Goal: Task Accomplishment & Management: Manage account settings

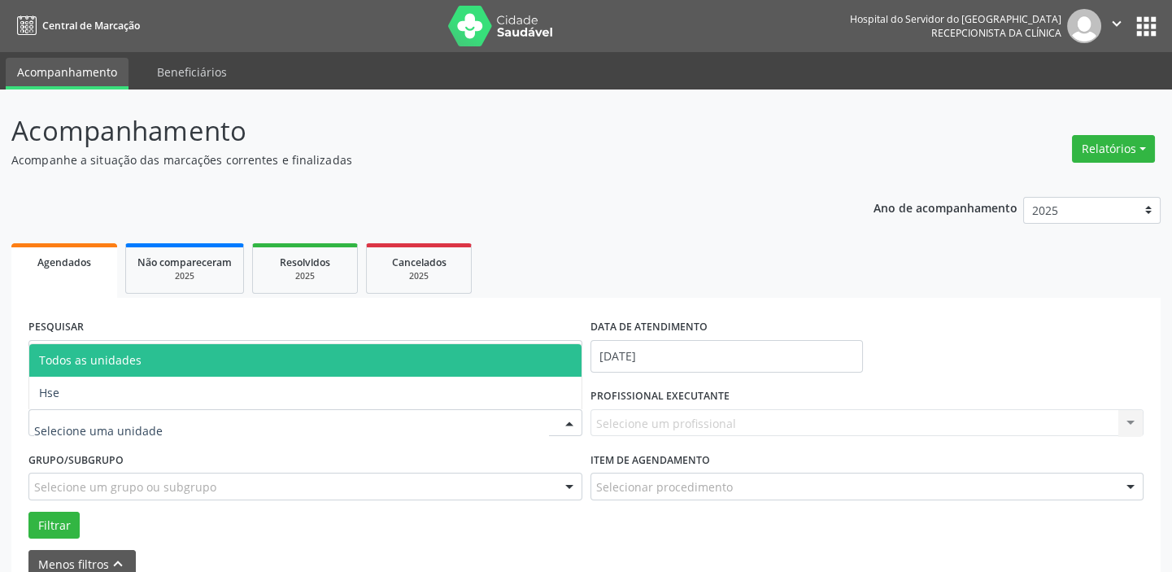
click at [566, 418] on div at bounding box center [569, 424] width 24 height 28
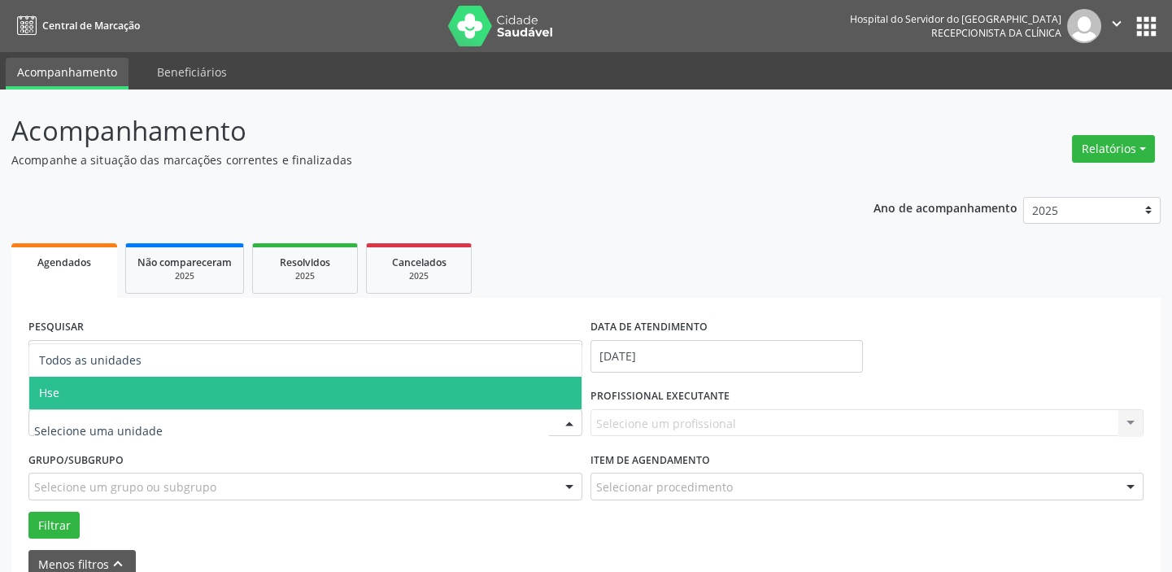
click at [487, 396] on span "Hse" at bounding box center [305, 392] width 552 height 33
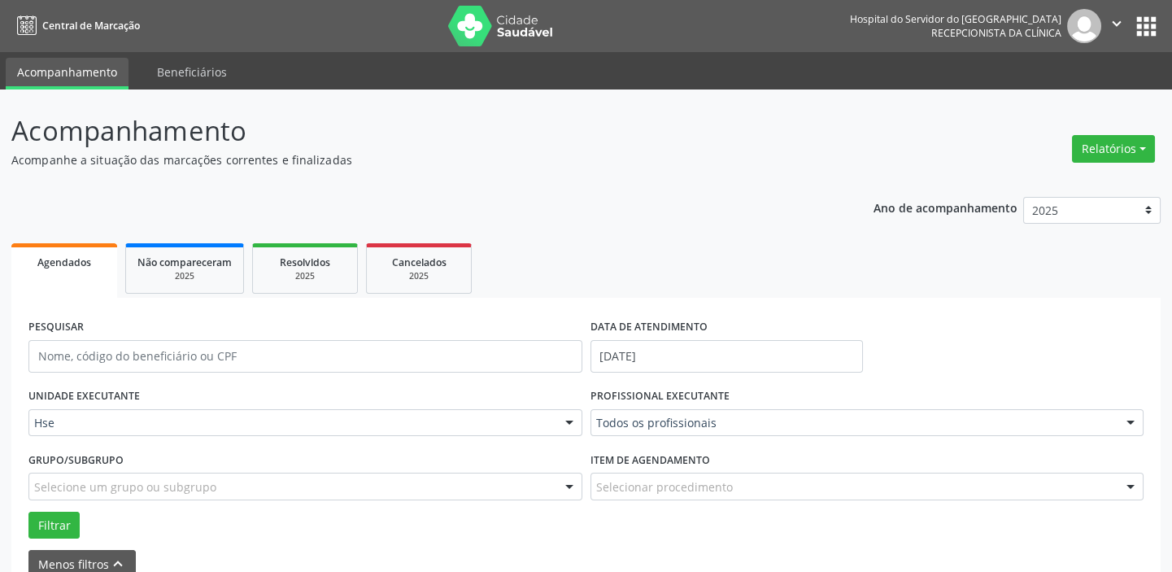
click at [1129, 420] on div at bounding box center [1130, 424] width 24 height 28
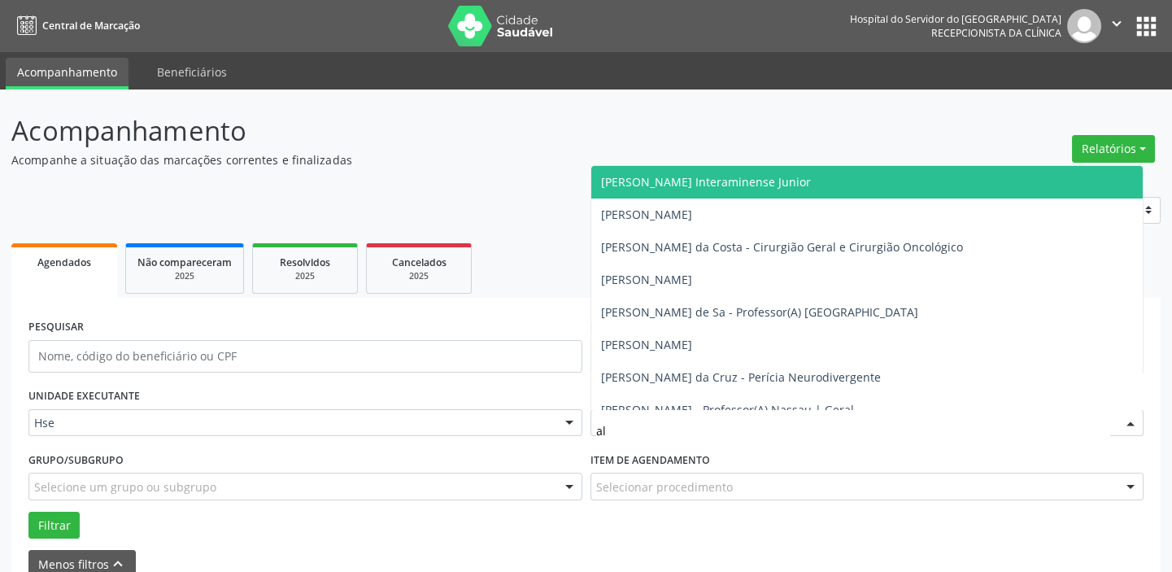
type input "aly"
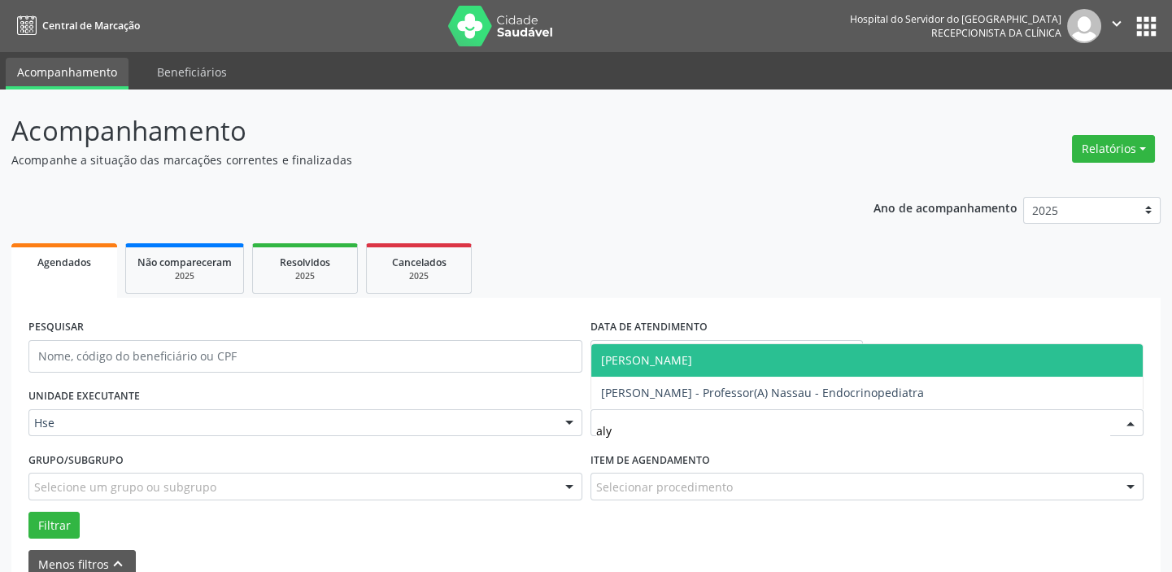
click at [723, 347] on span "[PERSON_NAME]" at bounding box center [867, 360] width 552 height 33
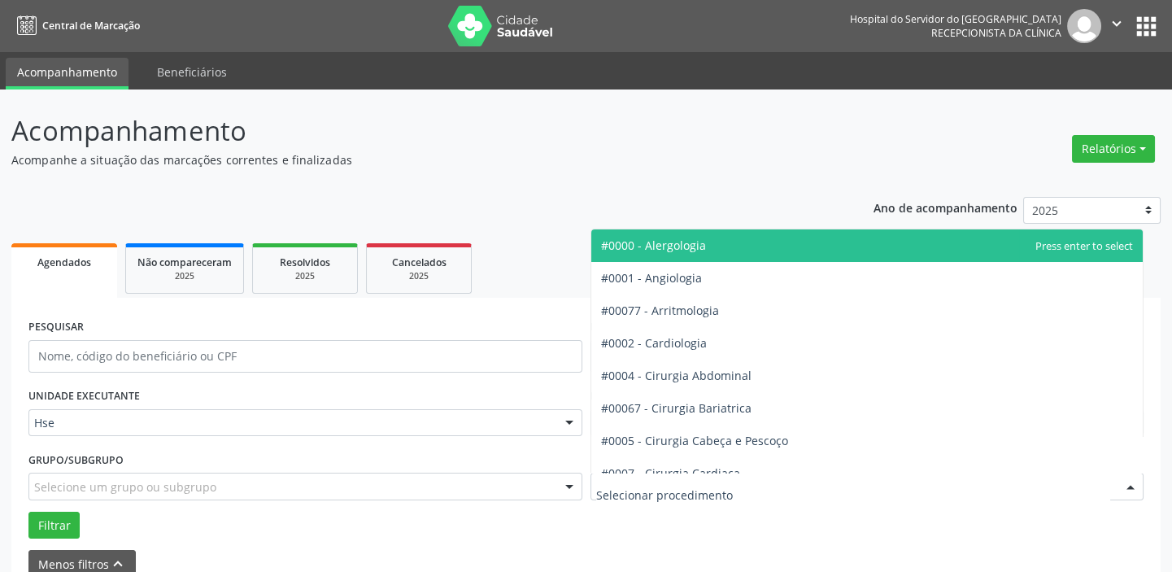
click at [1133, 489] on div at bounding box center [1130, 487] width 24 height 28
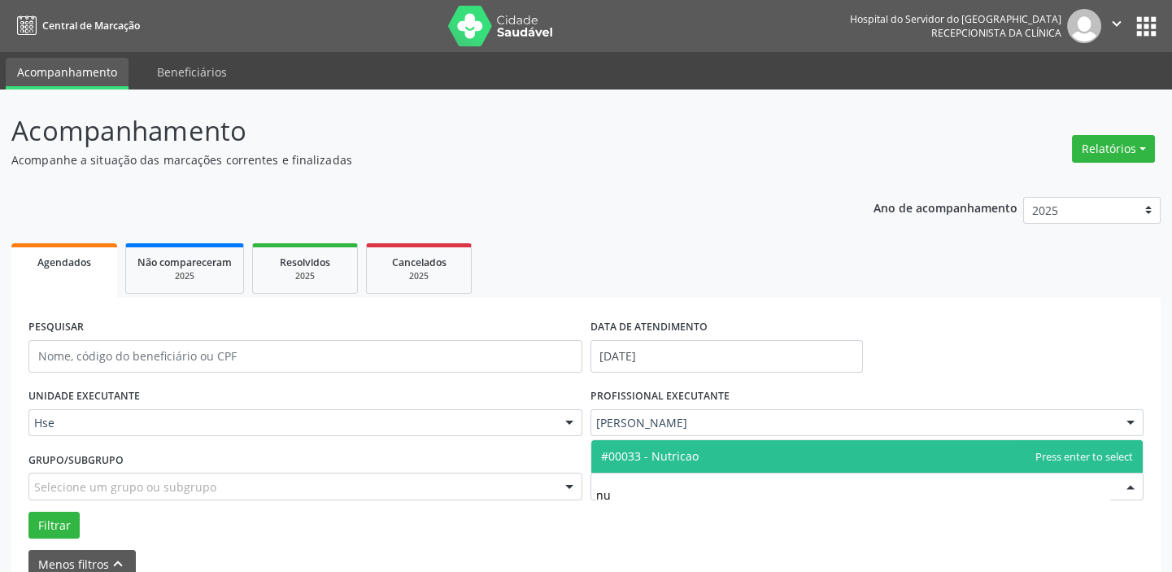
type input "nut"
click at [746, 457] on span "#00033 - Nutricao" at bounding box center [867, 456] width 552 height 33
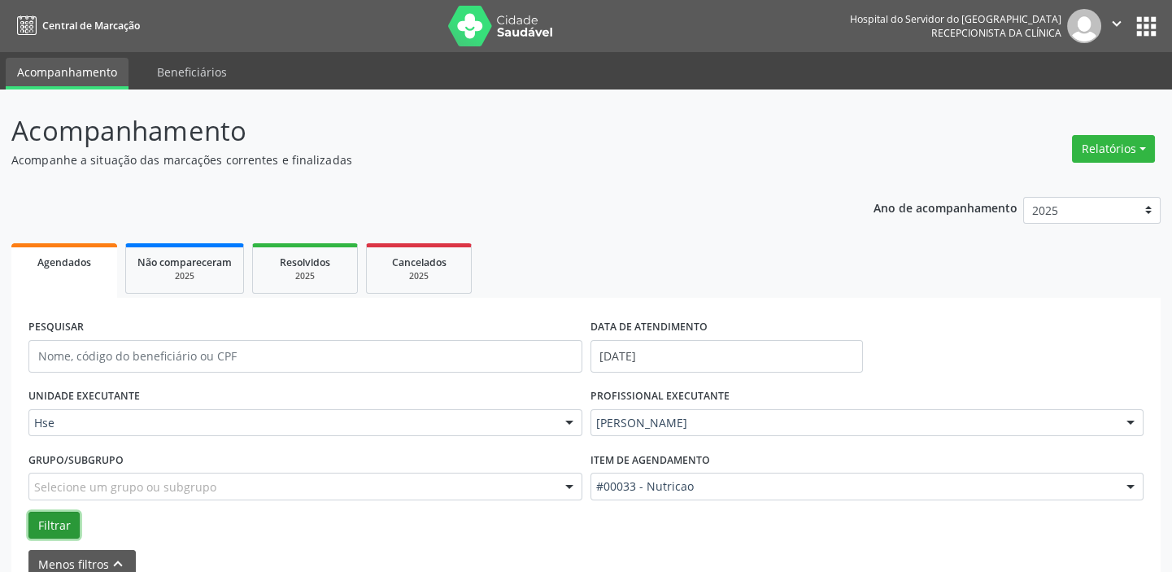
click at [57, 516] on button "Filtrar" at bounding box center [53, 525] width 51 height 28
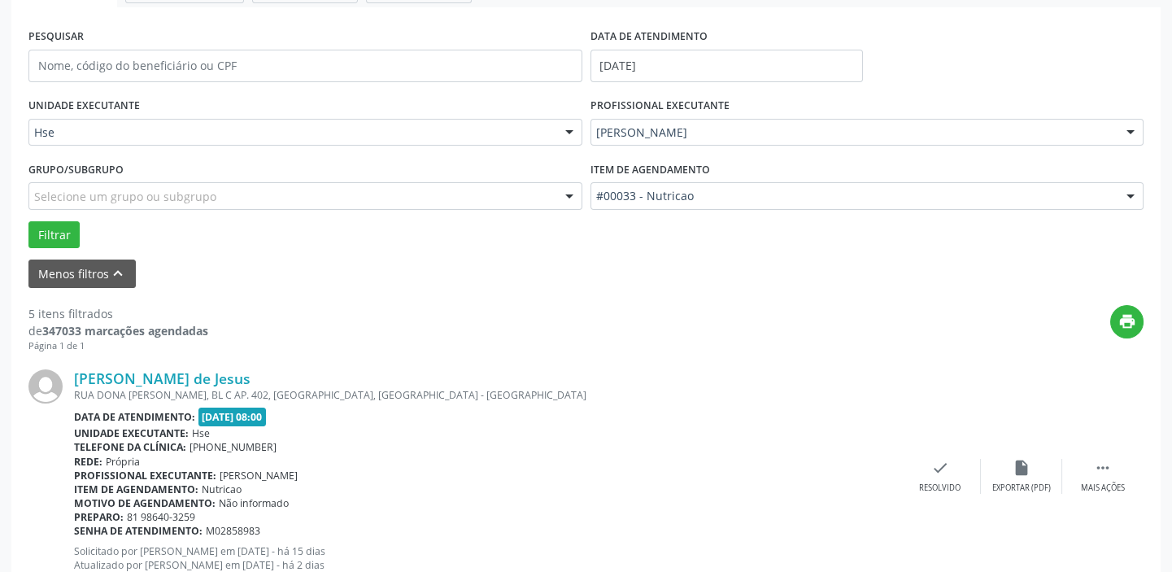
scroll to position [507, 0]
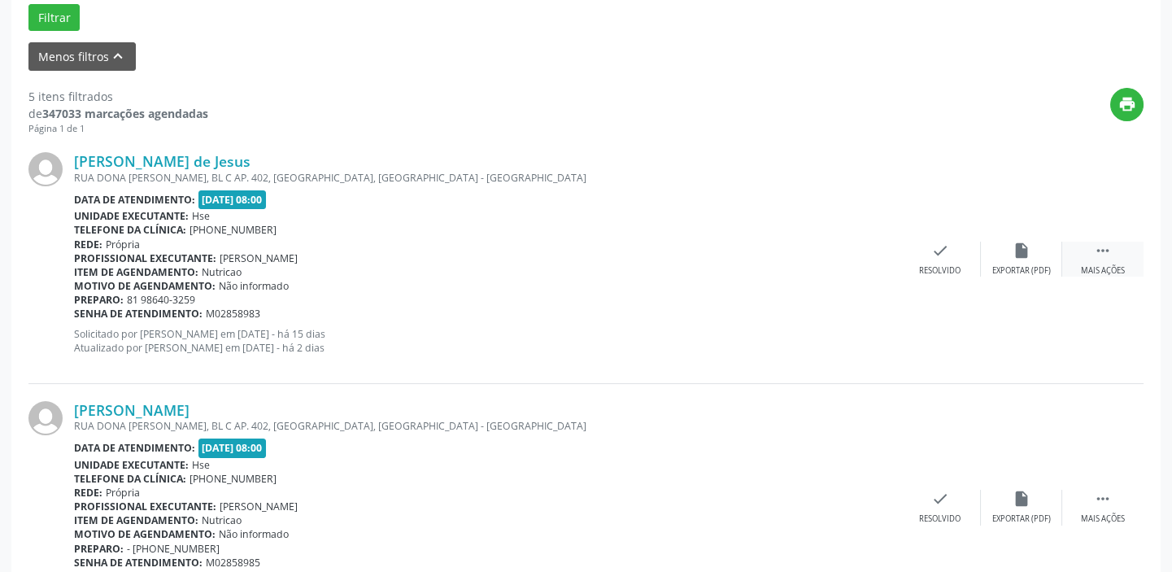
click at [1090, 256] on div " Mais ações" at bounding box center [1102, 258] width 81 height 35
click at [1036, 260] on div "alarm_off Não compareceu" at bounding box center [1021, 258] width 81 height 35
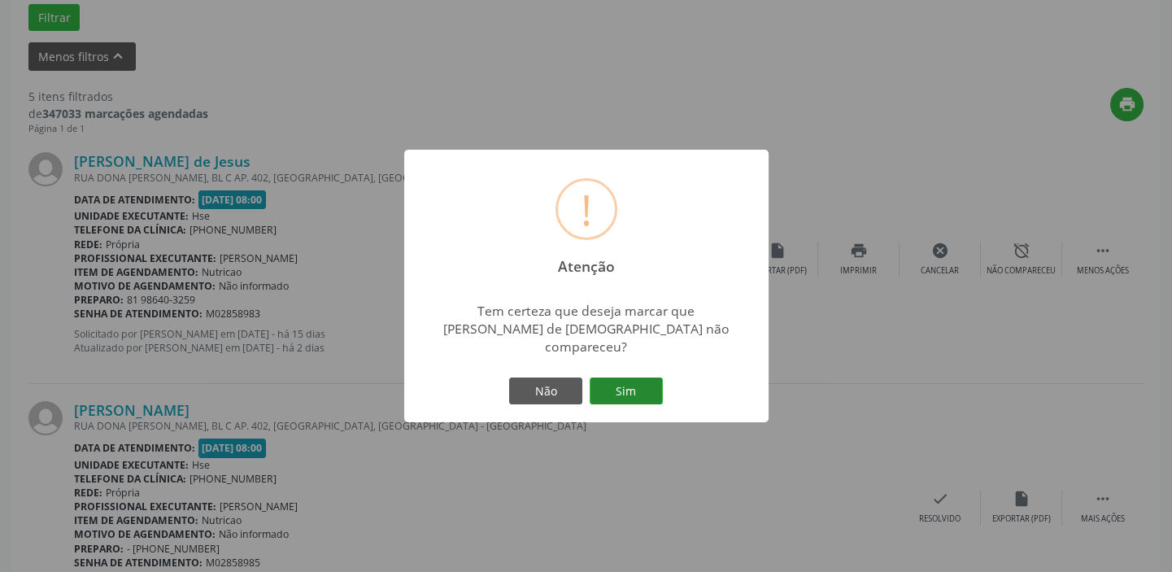
click at [638, 378] on button "Sim" at bounding box center [625, 391] width 73 height 28
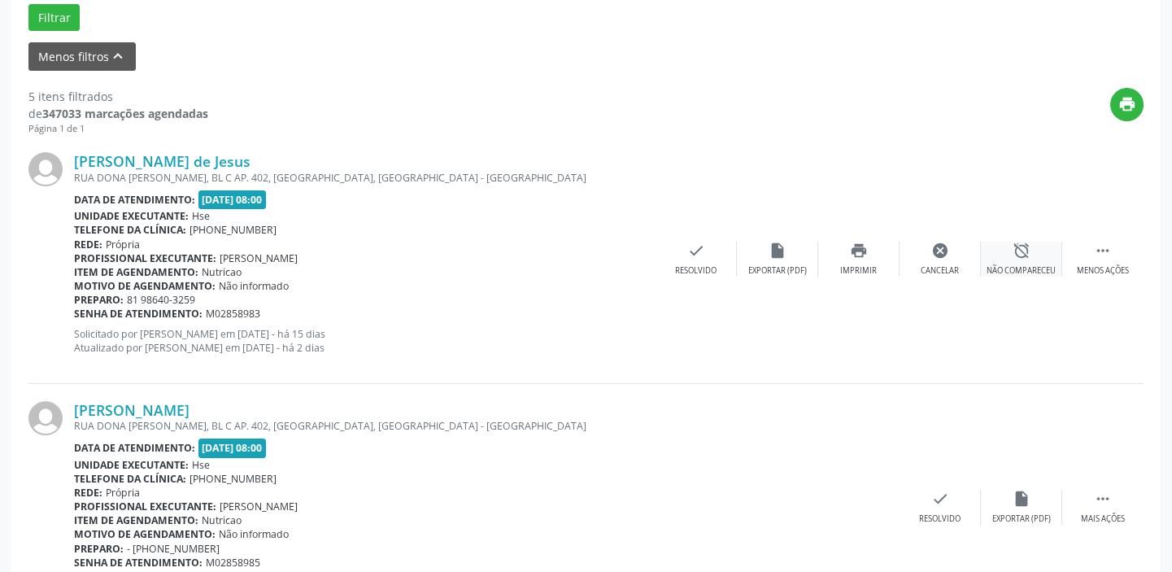
click at [1012, 248] on icon "alarm_off" at bounding box center [1021, 250] width 18 height 18
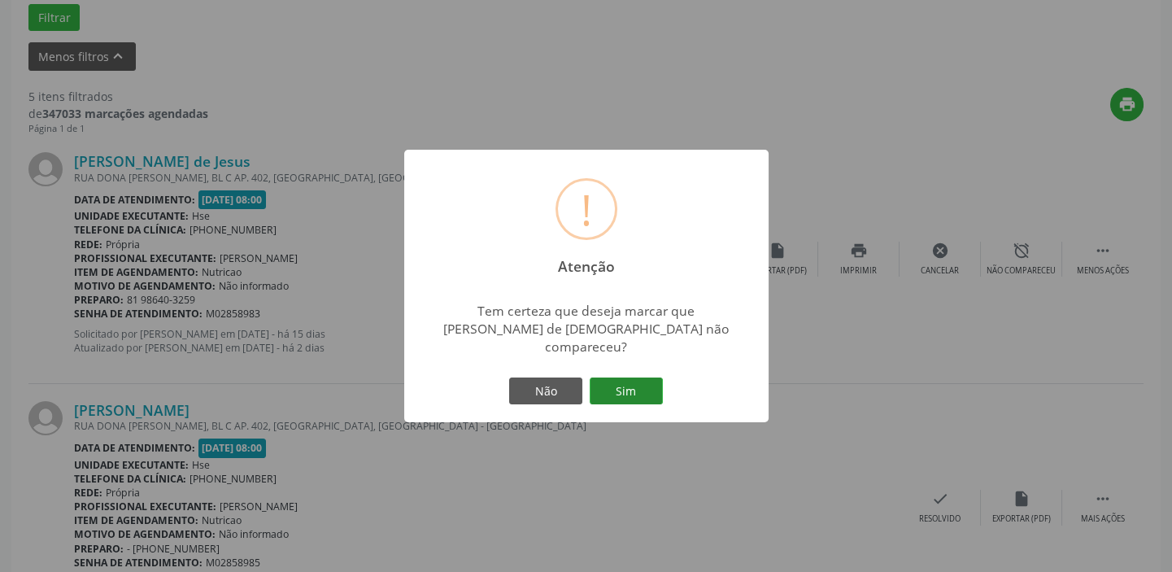
click at [635, 377] on button "Sim" at bounding box center [625, 391] width 73 height 28
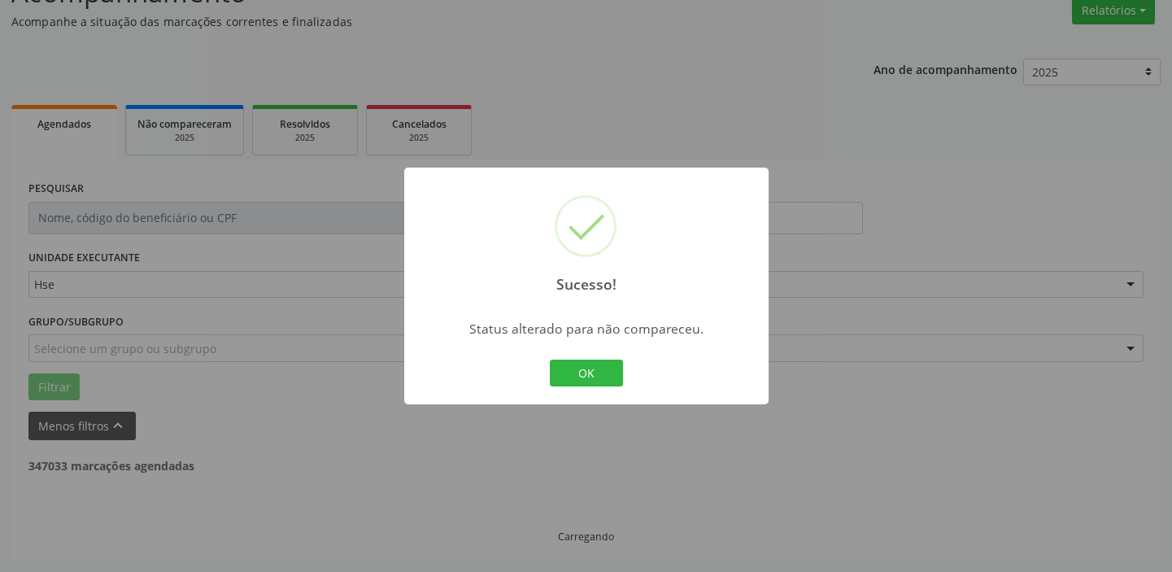
scroll to position [137, 0]
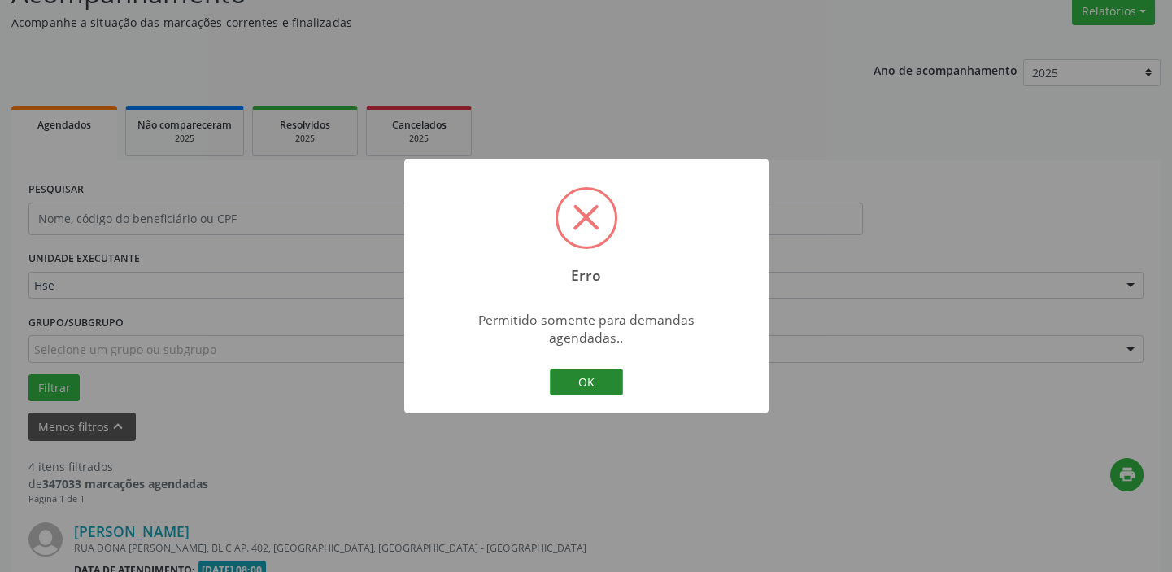
click at [583, 368] on button "OK" at bounding box center [586, 382] width 73 height 28
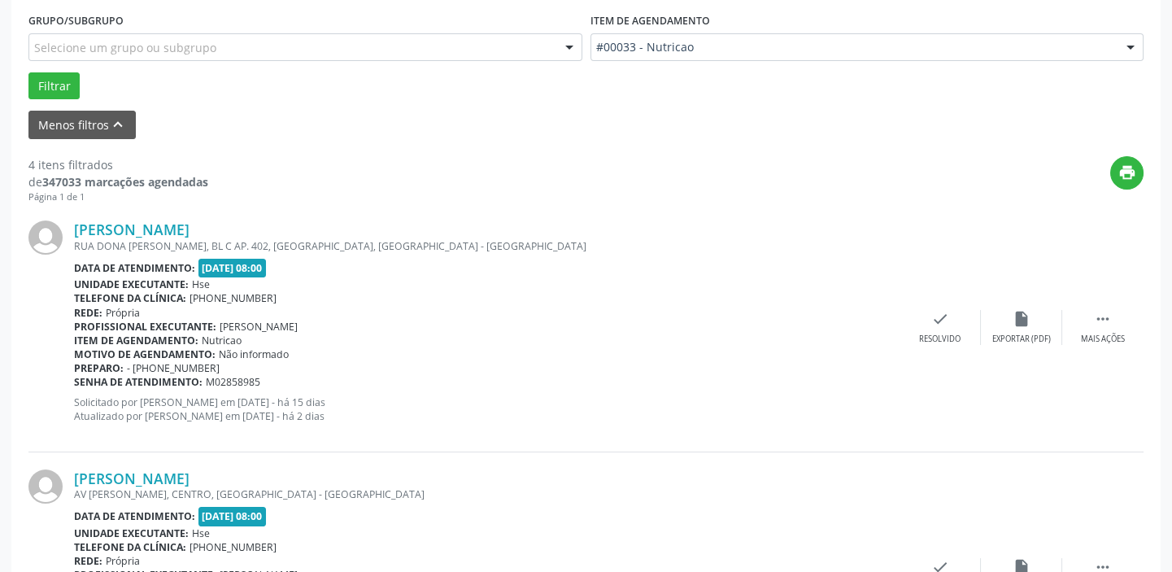
scroll to position [428, 0]
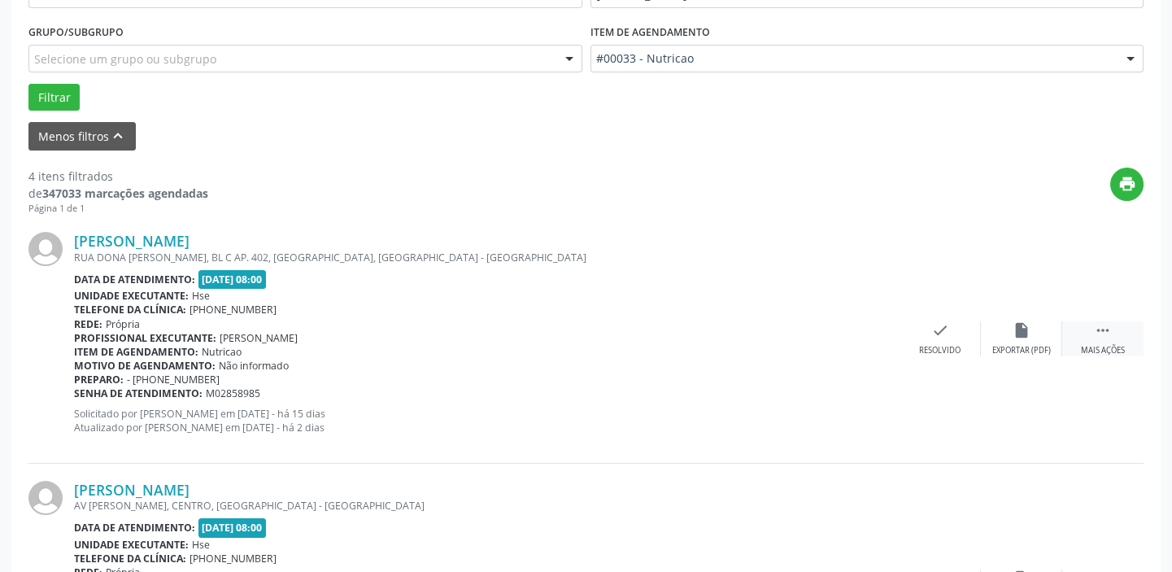
click at [1100, 333] on icon "" at bounding box center [1103, 330] width 18 height 18
click at [1027, 341] on div "alarm_off Não compareceu" at bounding box center [1021, 338] width 81 height 35
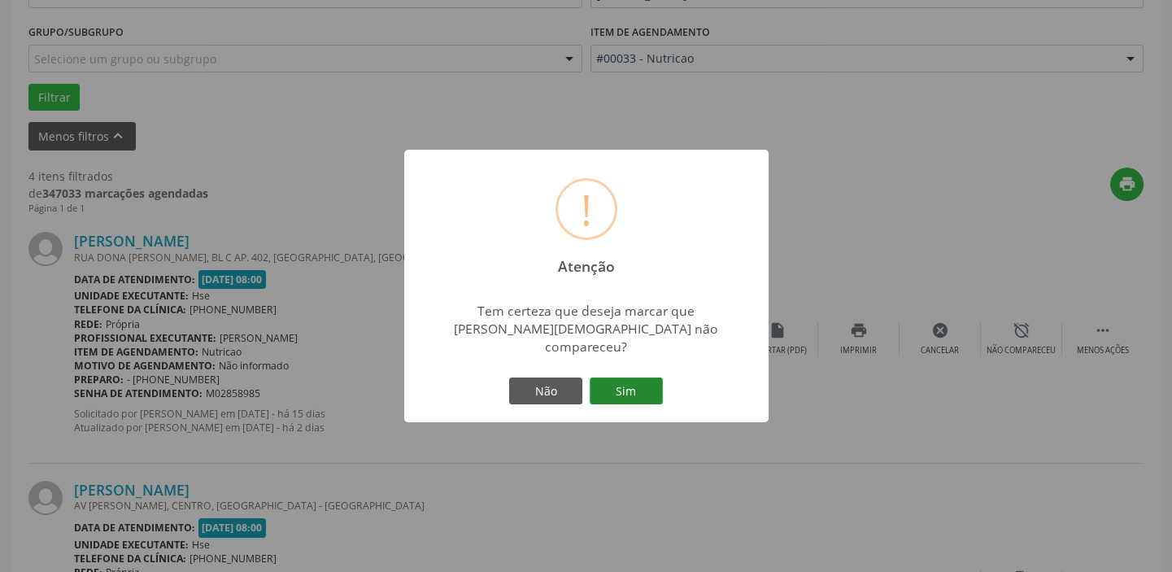
click at [651, 388] on button "Sim" at bounding box center [625, 391] width 73 height 28
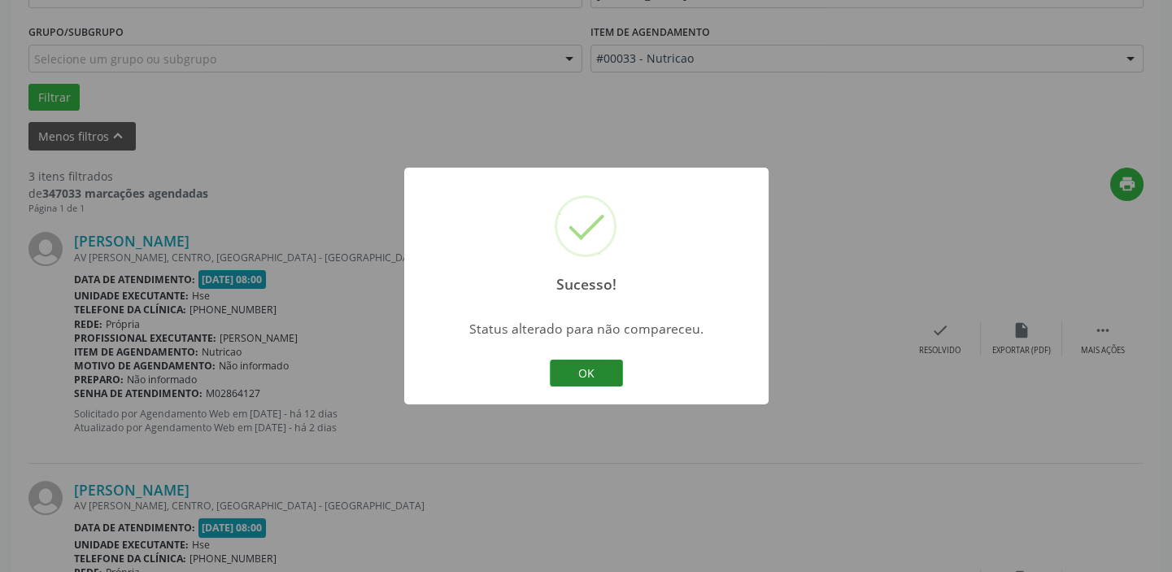
click at [605, 368] on button "OK" at bounding box center [586, 373] width 73 height 28
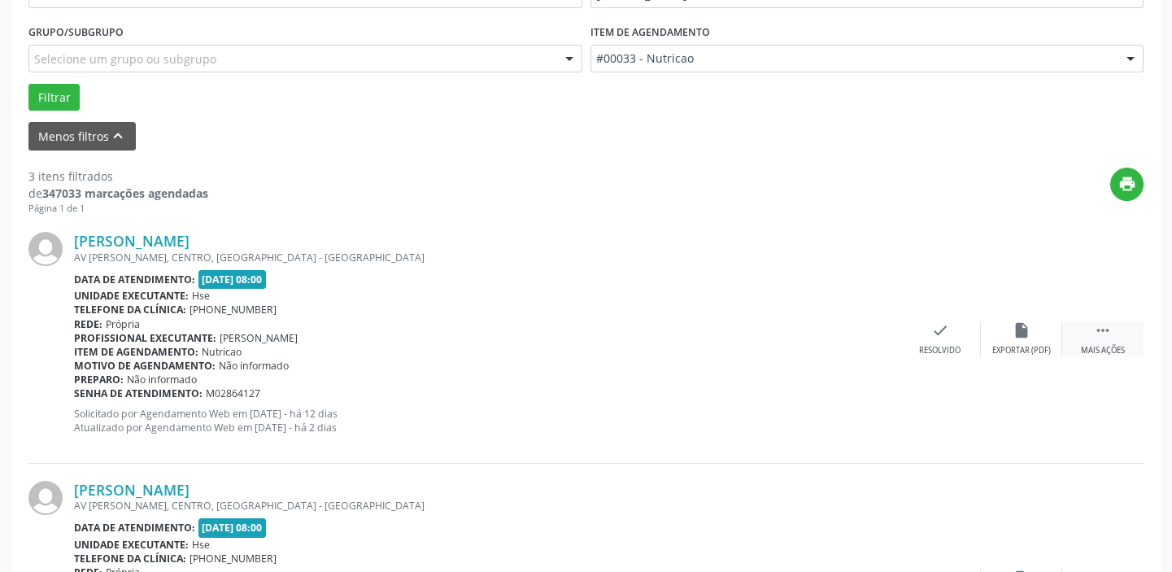
click at [1094, 339] on div " Mais ações" at bounding box center [1102, 338] width 81 height 35
click at [1016, 328] on icon "alarm_off" at bounding box center [1021, 330] width 18 height 18
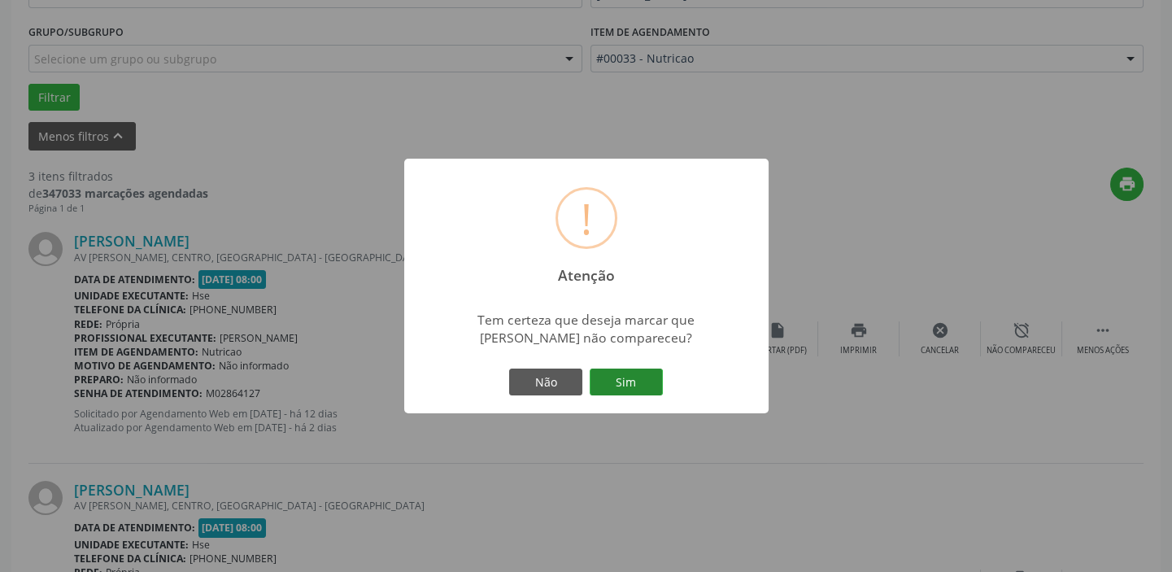
click at [607, 372] on button "Sim" at bounding box center [625, 382] width 73 height 28
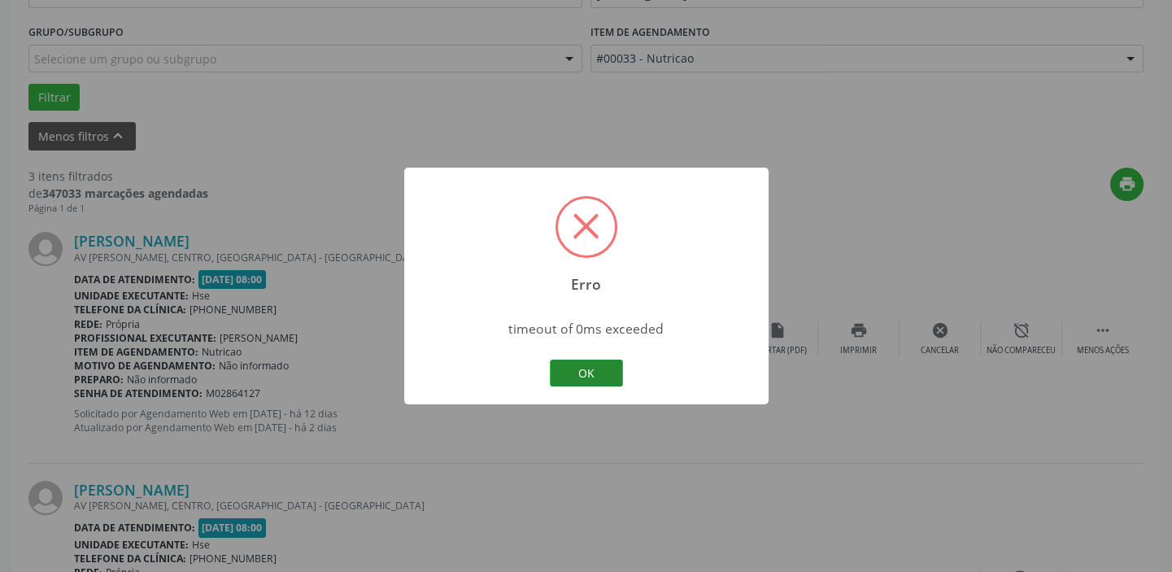
click at [585, 373] on button "OK" at bounding box center [586, 373] width 73 height 28
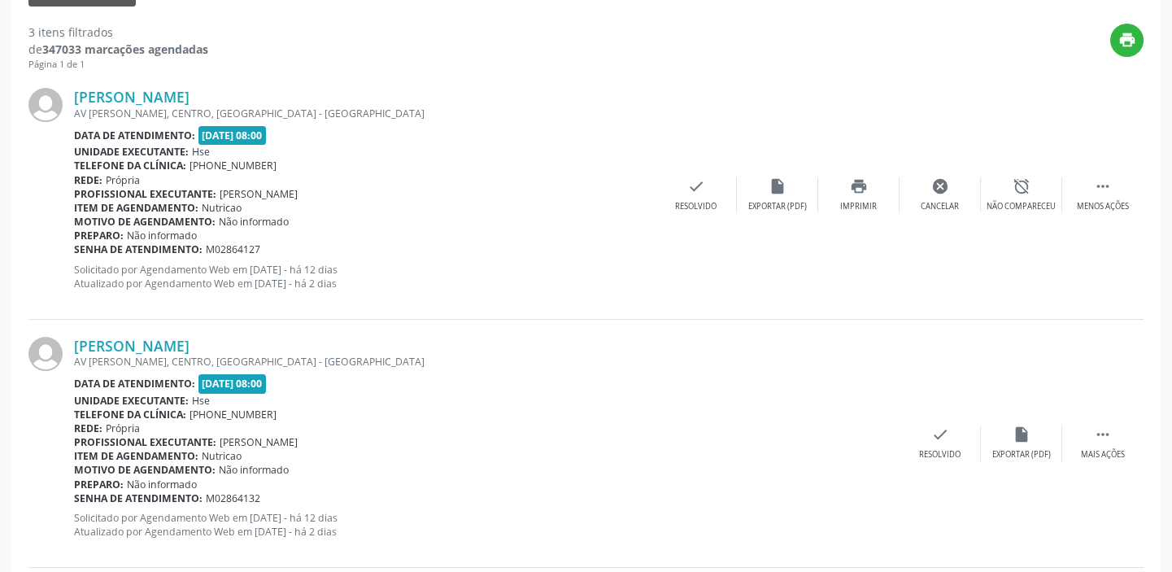
scroll to position [602, 0]
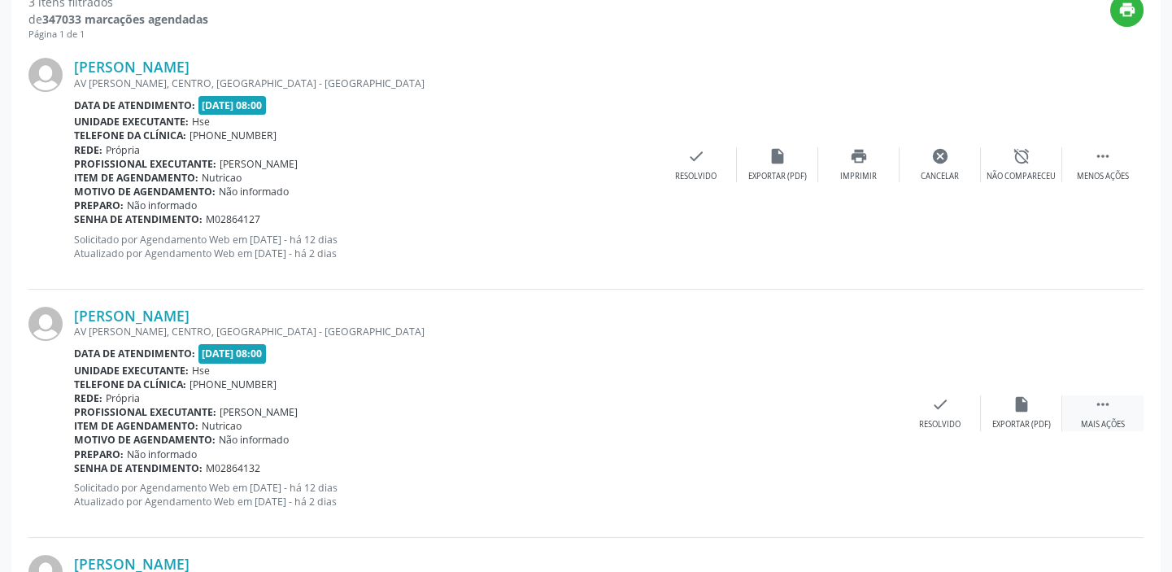
click at [1104, 412] on div " Mais ações" at bounding box center [1102, 412] width 81 height 35
click at [1024, 410] on icon "alarm_off" at bounding box center [1021, 404] width 18 height 18
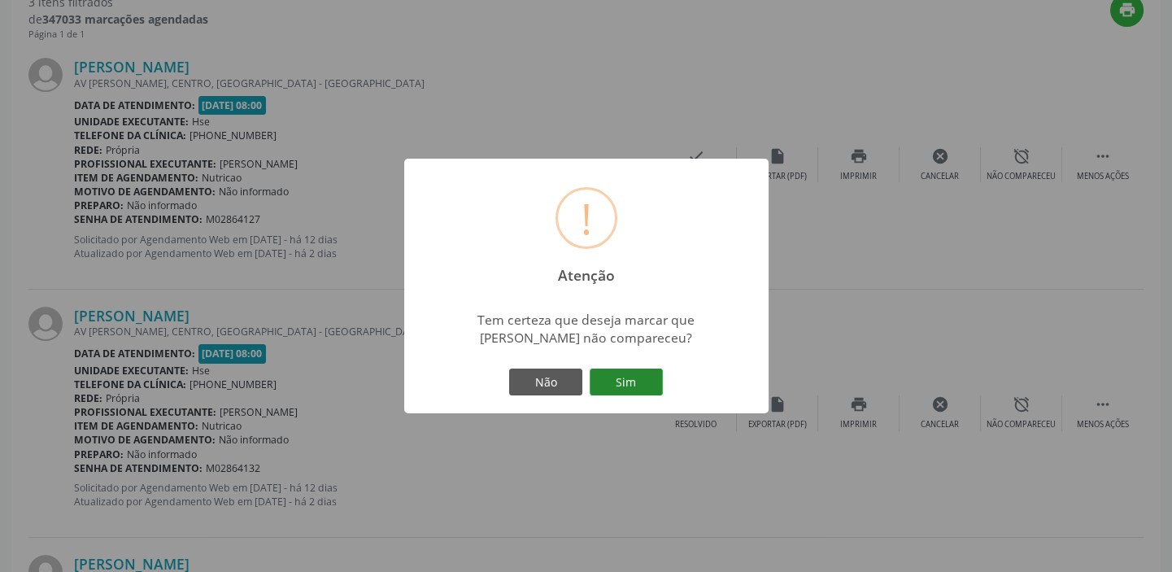
click at [631, 374] on button "Sim" at bounding box center [625, 382] width 73 height 28
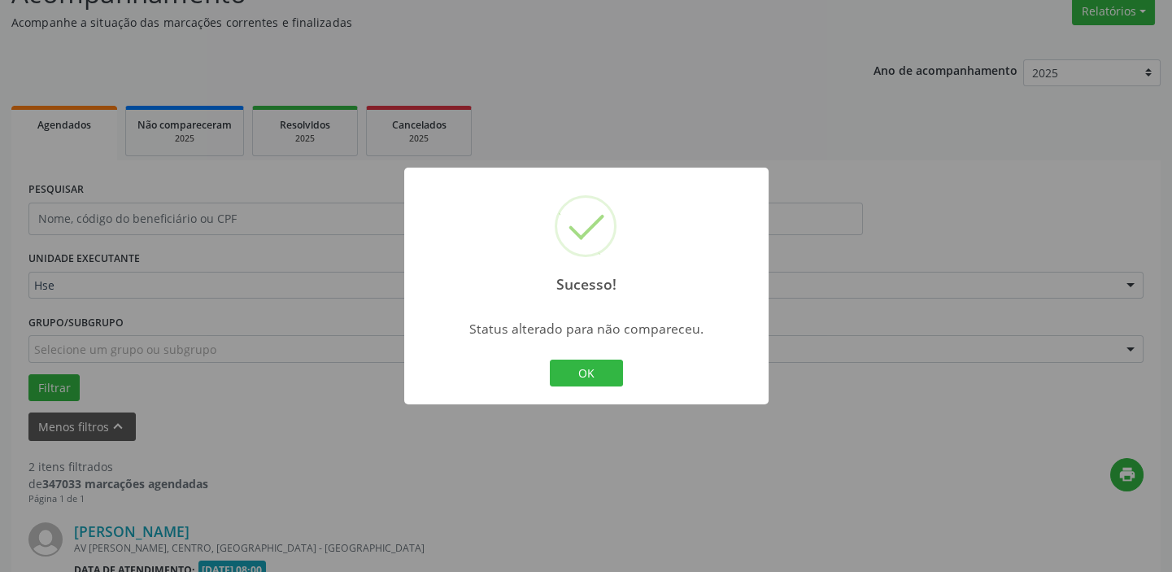
scroll to position [594, 0]
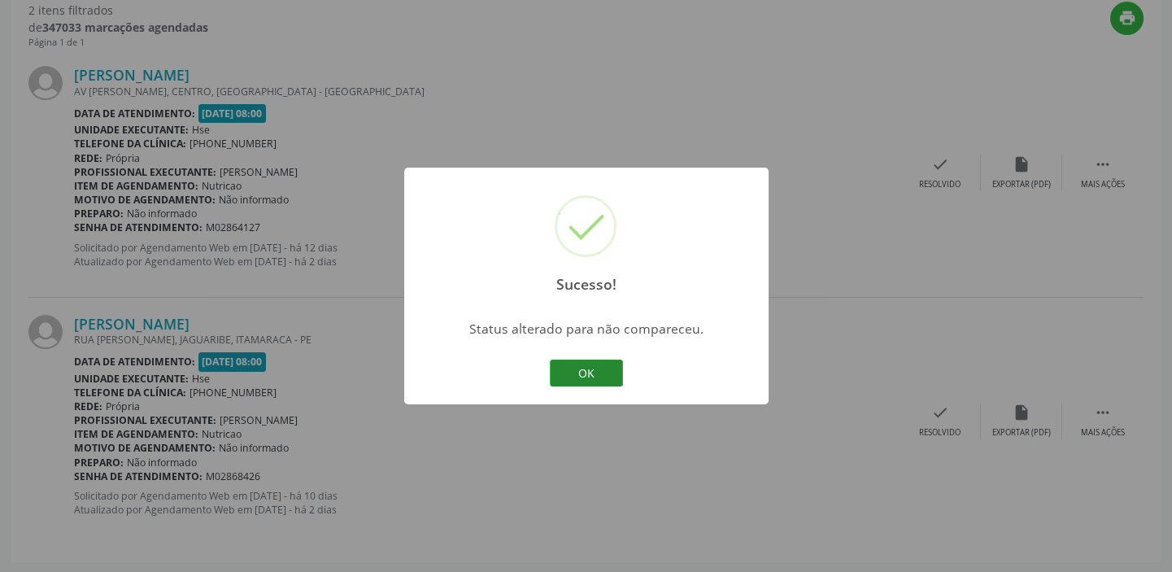
click at [610, 372] on button "OK" at bounding box center [586, 373] width 73 height 28
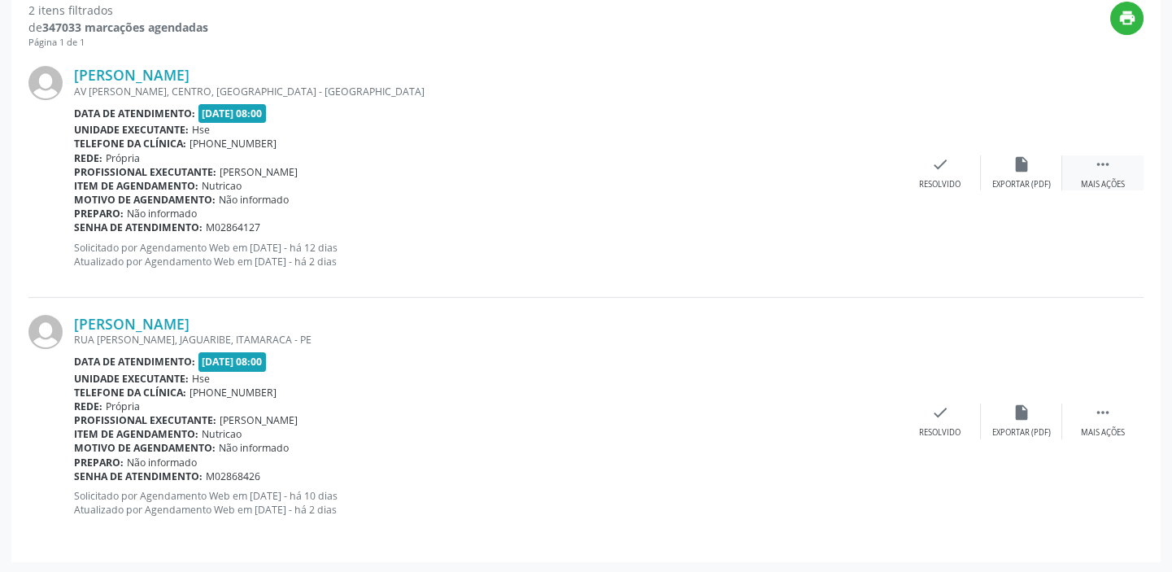
click at [1097, 170] on icon "" at bounding box center [1103, 164] width 18 height 18
click at [1029, 163] on icon "alarm_off" at bounding box center [1021, 164] width 18 height 18
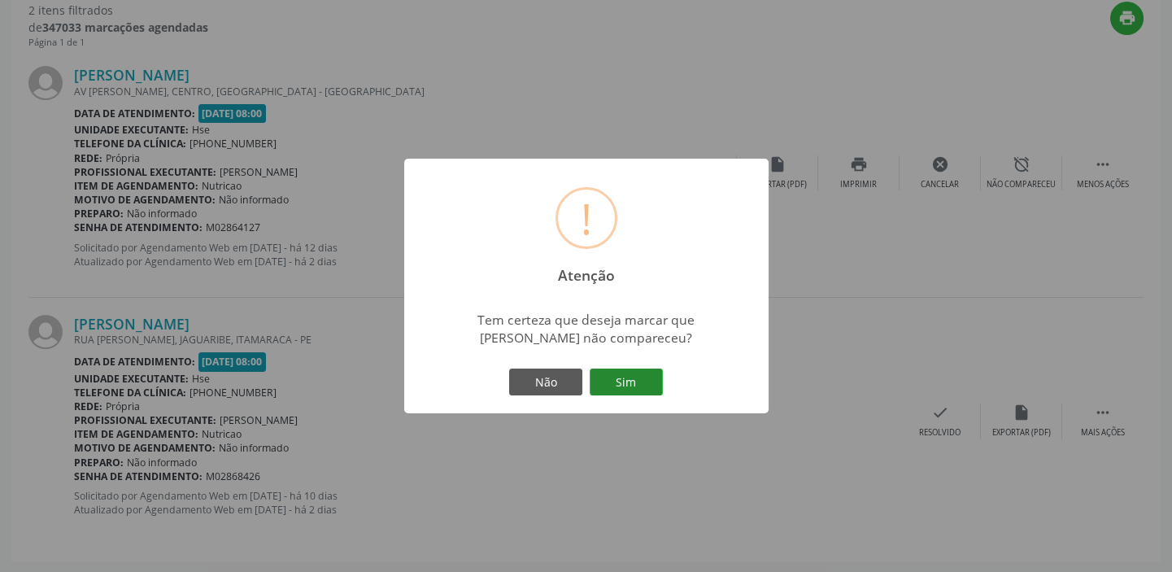
click at [647, 385] on button "Sim" at bounding box center [625, 382] width 73 height 28
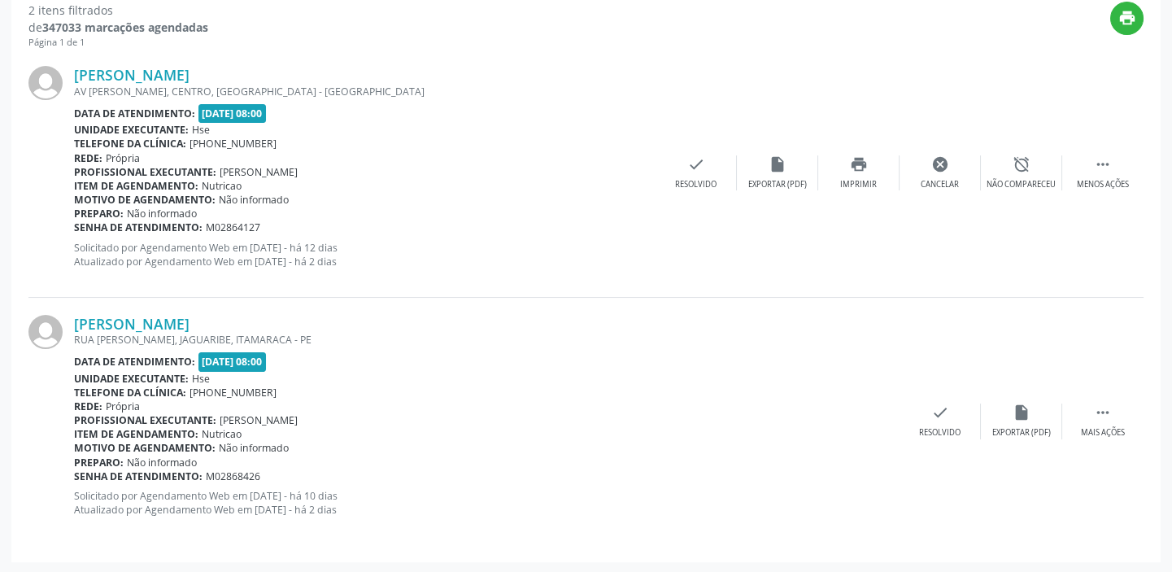
scroll to position [137, 0]
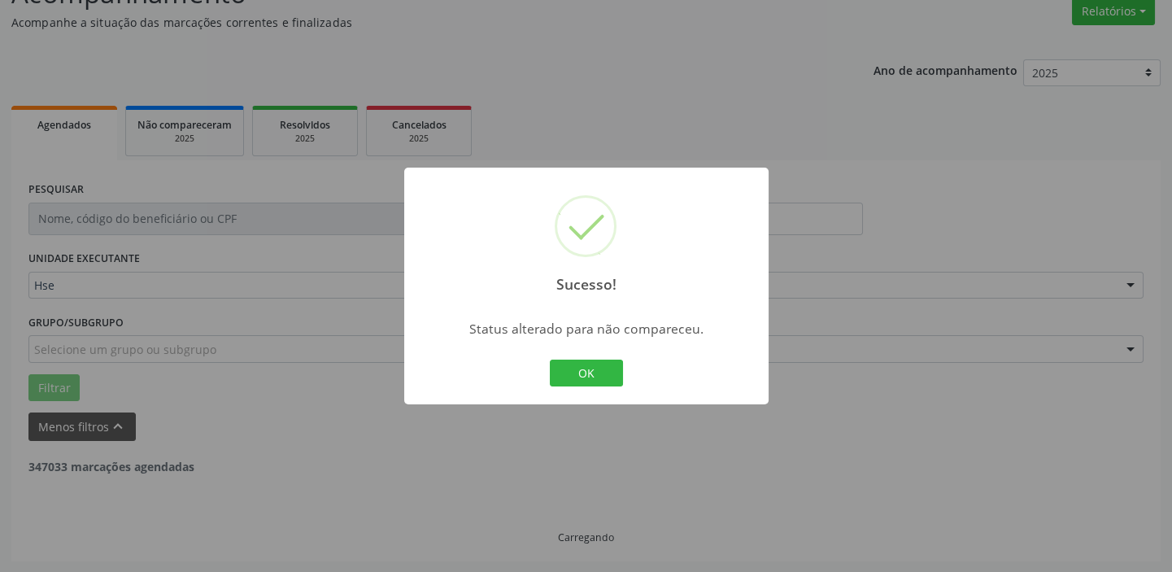
click at [603, 372] on button "OK" at bounding box center [586, 373] width 73 height 28
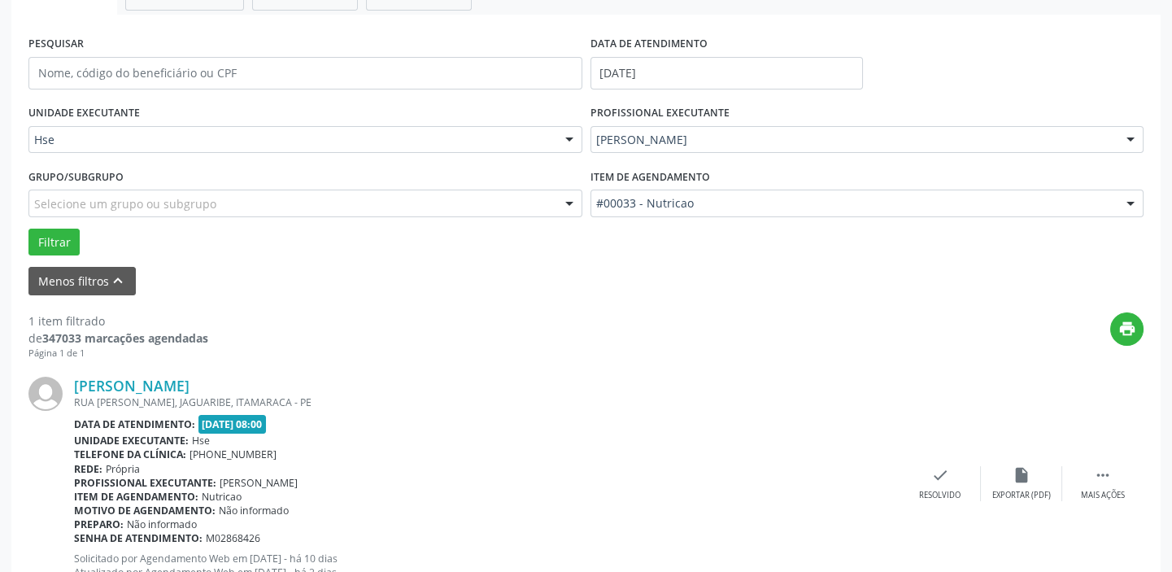
scroll to position [346, 0]
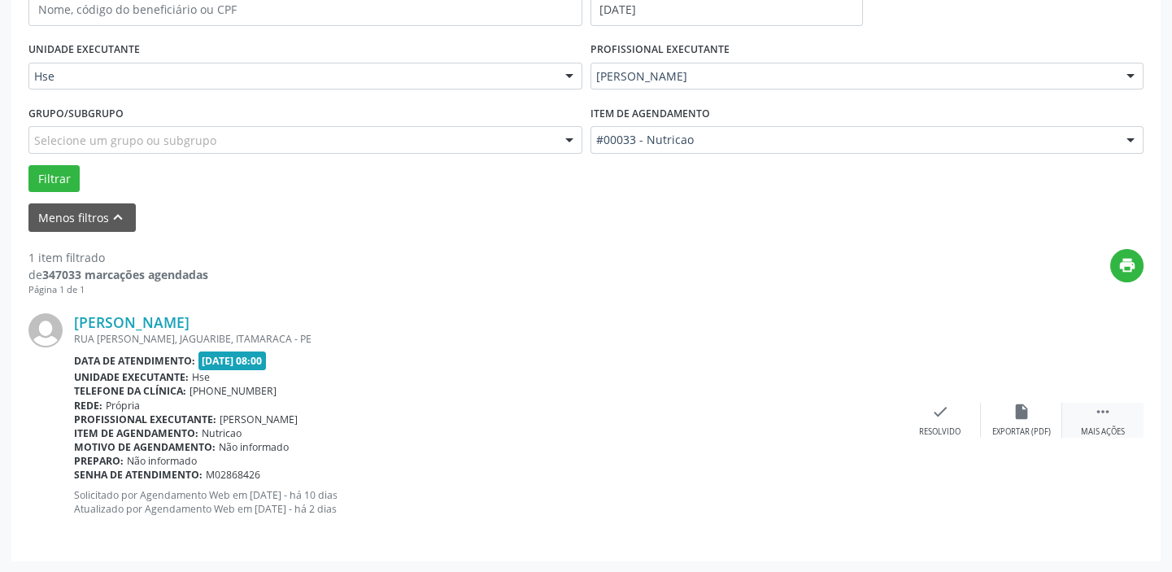
click at [1108, 426] on div "Mais ações" at bounding box center [1103, 431] width 44 height 11
click at [1030, 410] on div "alarm_off Não compareceu" at bounding box center [1021, 419] width 81 height 35
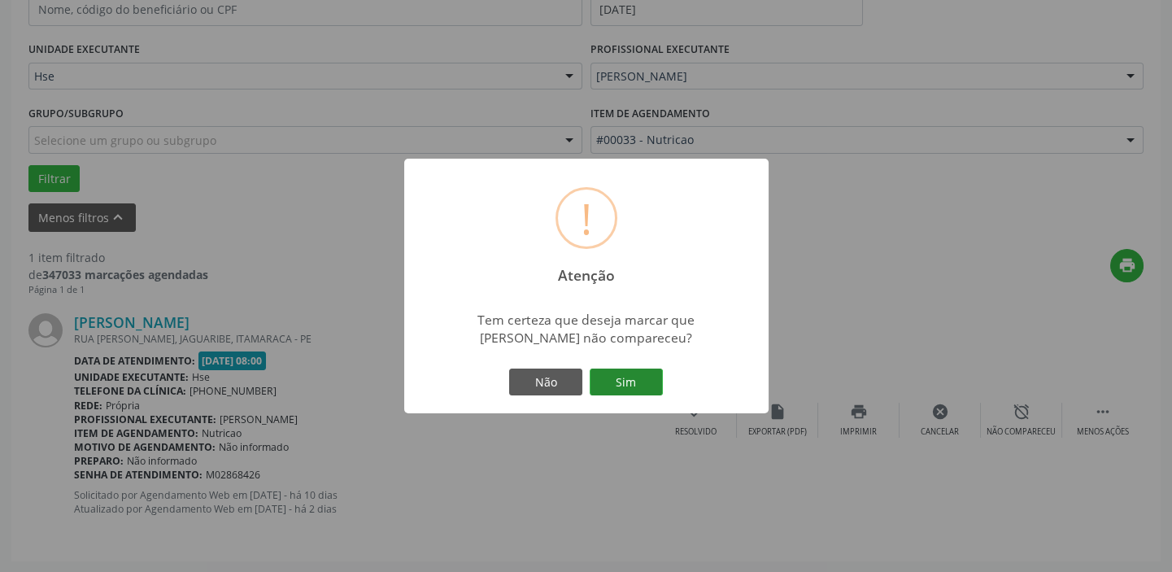
click at [633, 381] on button "Sim" at bounding box center [625, 382] width 73 height 28
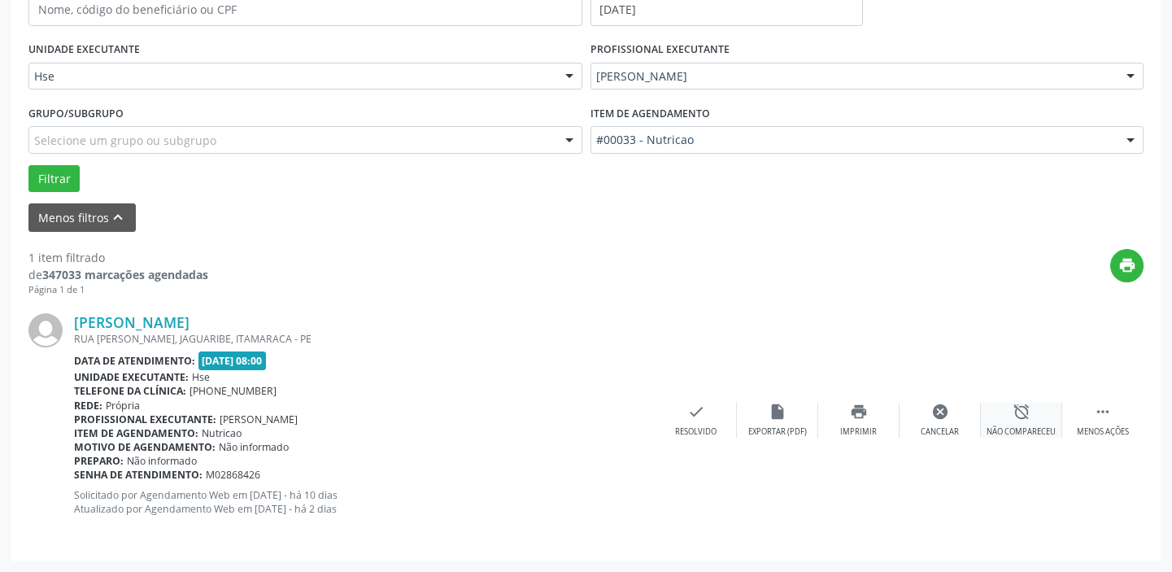
click at [1007, 413] on div "alarm_off Não compareceu" at bounding box center [1021, 419] width 81 height 35
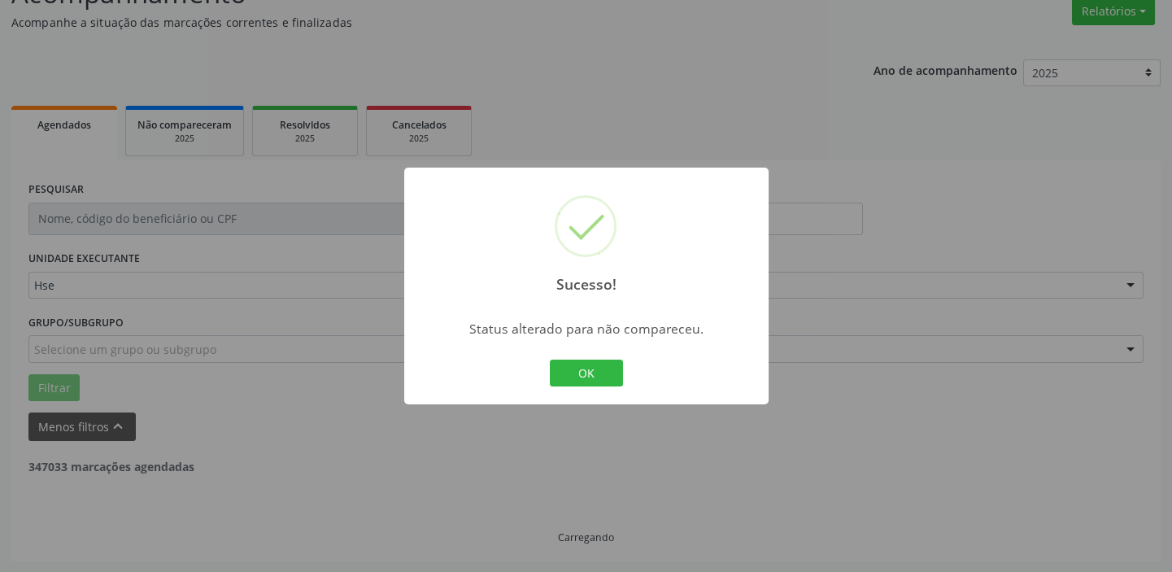
click at [642, 385] on div "Sucesso! × Status alterado para não compareceu. OK Cancel" at bounding box center [586, 285] width 364 height 237
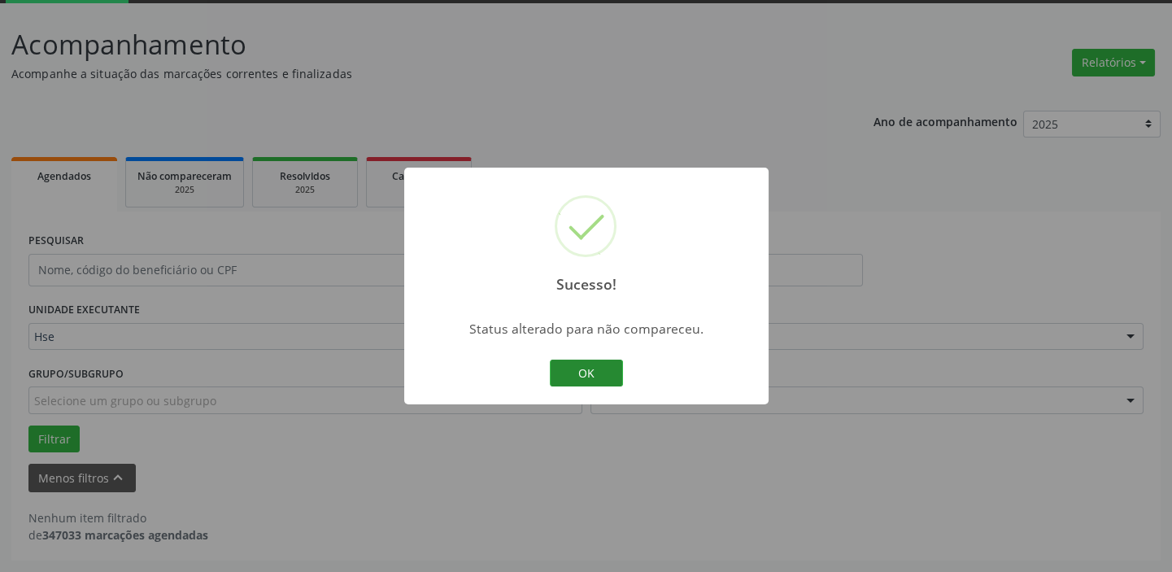
scroll to position [85, 0]
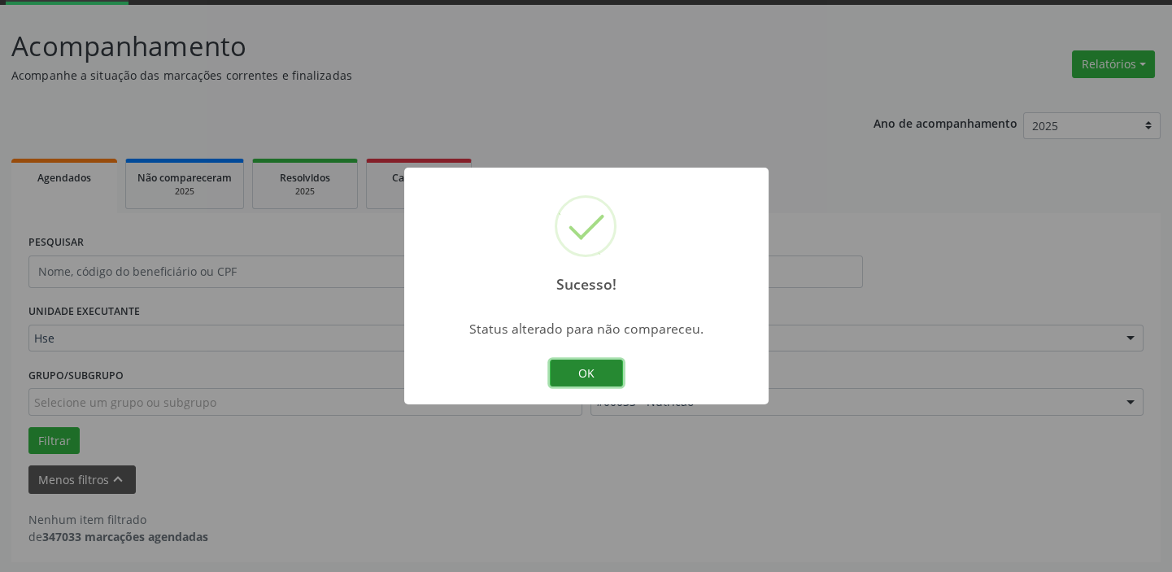
click at [581, 368] on button "OK" at bounding box center [586, 373] width 73 height 28
